Goal: Transaction & Acquisition: Purchase product/service

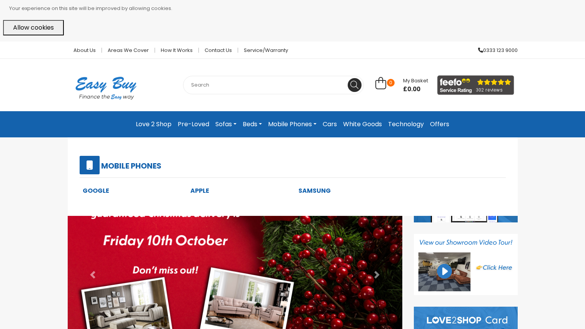
click at [197, 193] on link "Apple" at bounding box center [199, 190] width 19 height 9
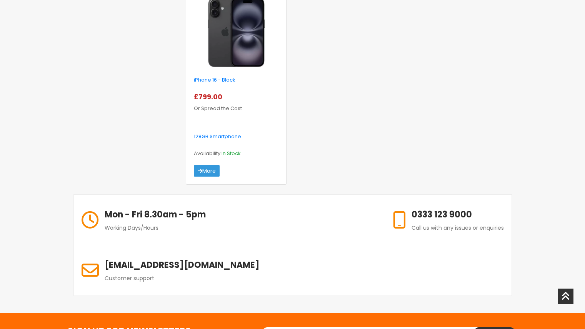
scroll to position [321, 0]
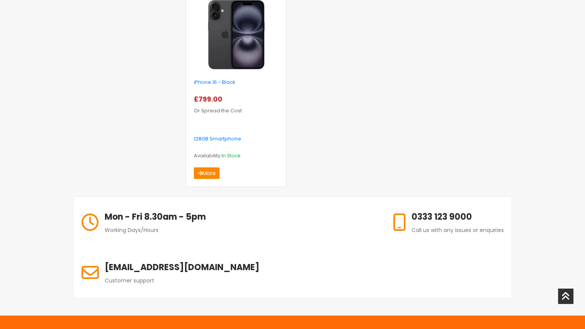
click at [211, 172] on link "More" at bounding box center [207, 173] width 26 height 12
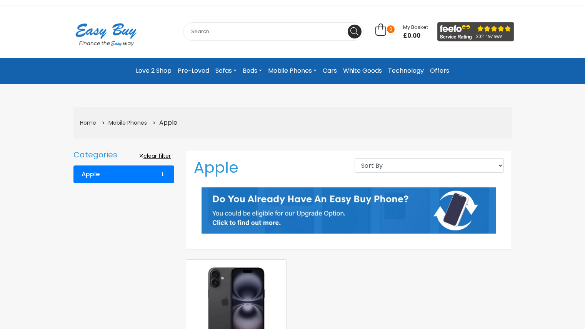
scroll to position [52, 0]
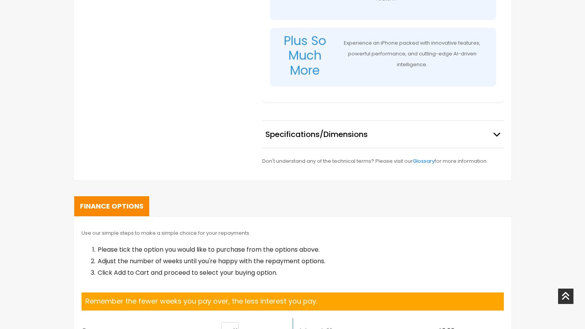
select select "Weekly"
select select "104"
